Goal: Information Seeking & Learning: Understand process/instructions

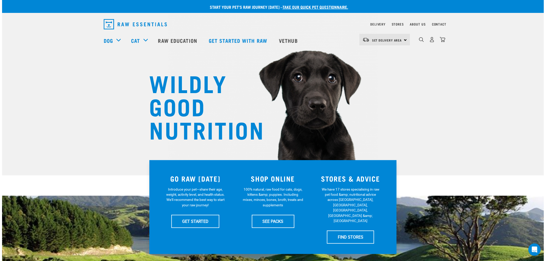
click at [378, 27] on div "Delivery" at bounding box center [377, 24] width 15 height 6
click at [378, 25] on link "Delivery" at bounding box center [377, 24] width 15 height 2
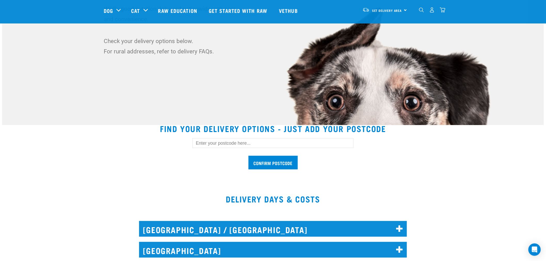
scroll to position [86, 0]
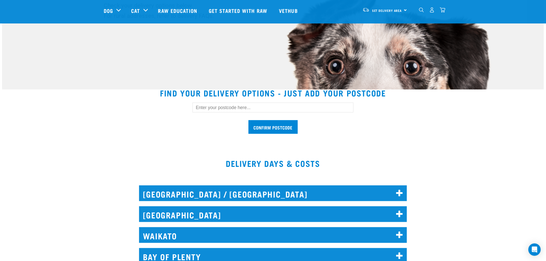
click at [216, 111] on input "text" at bounding box center [272, 108] width 161 height 10
type input "1"
type input "3"
type input "3900"
click at [279, 128] on input "Confirm postcode" at bounding box center [272, 127] width 49 height 14
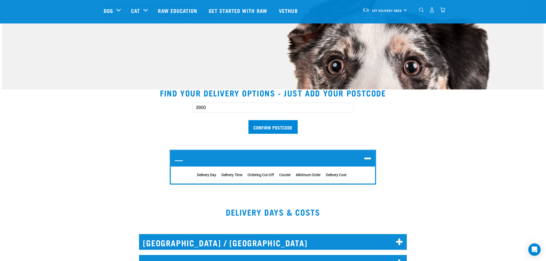
click at [370, 158] on icon at bounding box center [367, 159] width 7 height 8
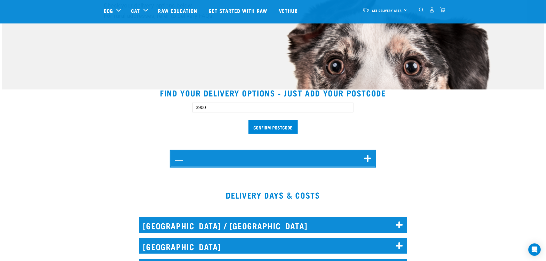
click at [370, 156] on icon at bounding box center [367, 159] width 7 height 8
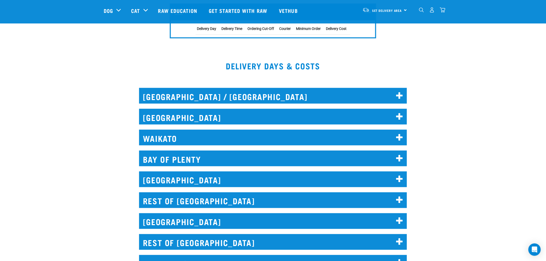
scroll to position [315, 0]
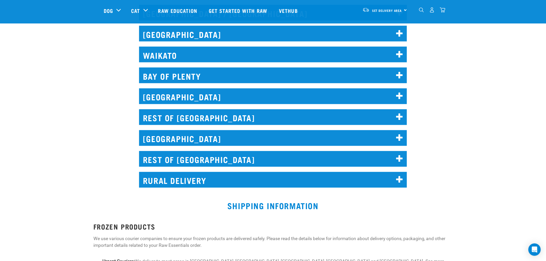
click at [320, 181] on h2 "RURAL DELIVERY" at bounding box center [273, 180] width 268 height 16
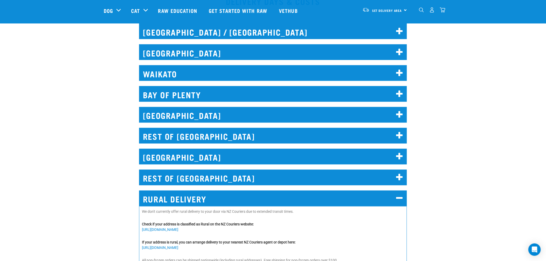
scroll to position [286, 0]
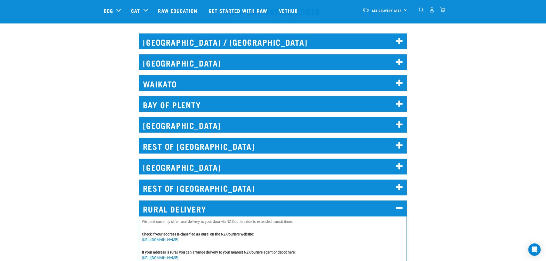
click at [179, 81] on h2 "WAIKATO" at bounding box center [273, 83] width 268 height 16
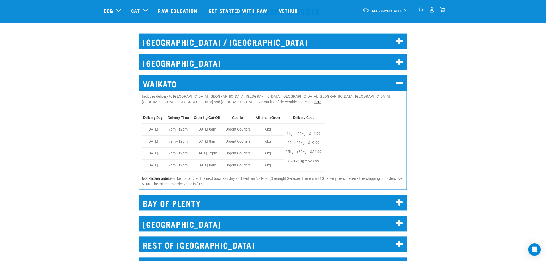
click at [321, 100] on link "here" at bounding box center [317, 102] width 7 height 4
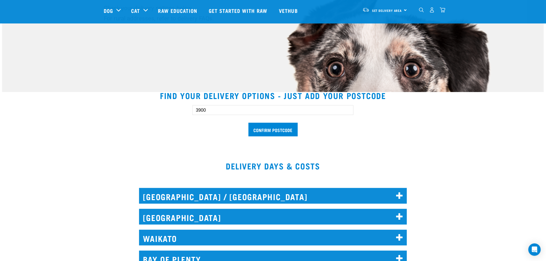
scroll to position [18, 0]
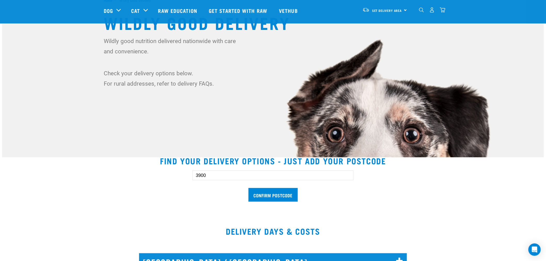
click at [266, 177] on input "3900" at bounding box center [272, 175] width 161 height 10
drag, startPoint x: 243, startPoint y: 177, endPoint x: 73, endPoint y: 192, distance: 170.1
click at [73, 192] on section "Find your delivery options - just add your postcode 3900 Confirm postcode This …" at bounding box center [272, 182] width 541 height 64
click at [393, 203] on div "Confirm postcode" at bounding box center [272, 183] width 355 height 43
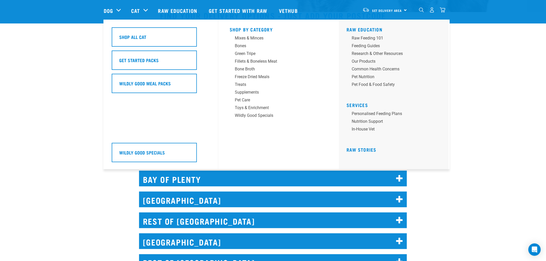
scroll to position [200, 0]
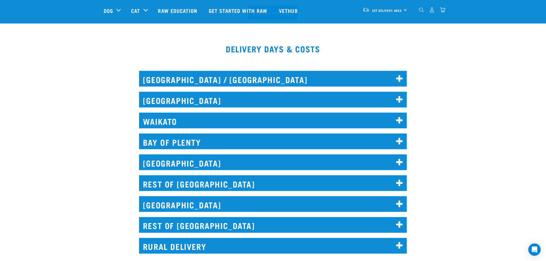
click at [172, 123] on h2 "WAIKATO" at bounding box center [273, 121] width 268 height 16
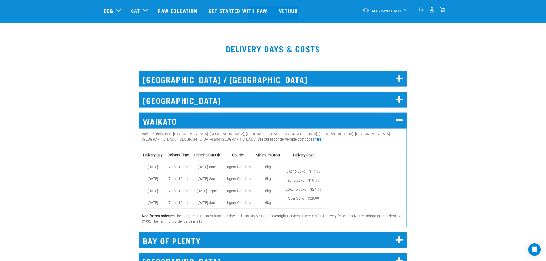
click at [302, 169] on p "6kg to 20kg = $14.99 20 to 25kg = $19.99 25kg to 30kg = $24.99 Over 30kg = $29.…" at bounding box center [303, 185] width 36 height 36
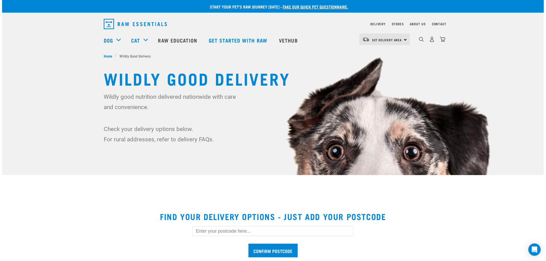
scroll to position [0, 0]
